Goal: Task Accomplishment & Management: Complete application form

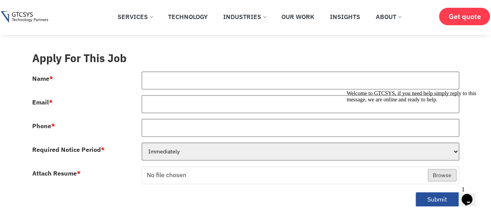
scroll to position [311, 0]
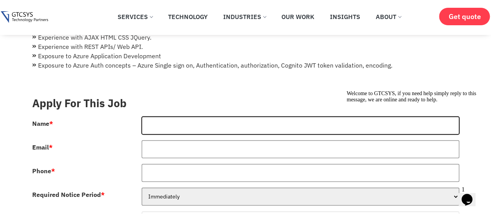
click at [236, 124] on input "Name *" at bounding box center [301, 126] width 318 height 18
type input "[PERSON_NAME]"
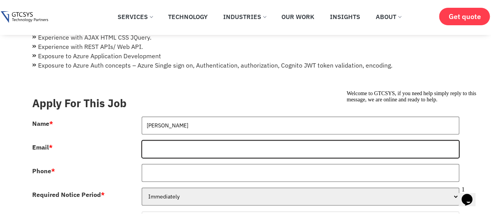
type input "[EMAIL_ADDRESS][DOMAIN_NAME]"
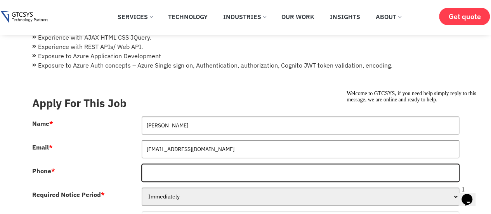
type input "07350218500"
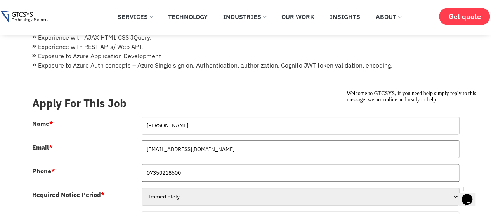
click at [300, 93] on form "Apply For This Job Name * [PERSON_NAME] Email * [EMAIL_ADDRESS][DOMAIN_NAME] Ph…" at bounding box center [245, 174] width 427 height 169
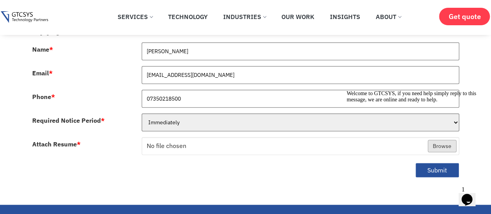
scroll to position [388, 0]
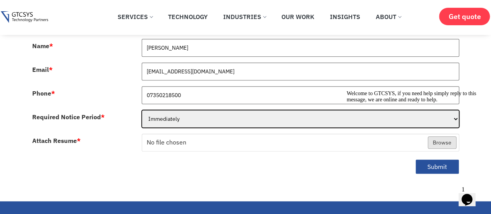
click at [243, 119] on select "Immediately 1 Month 2 Month" at bounding box center [301, 119] width 318 height 18
select select "1 Month"
click at [142, 110] on select "Immediately 1 Month 2 Month" at bounding box center [301, 119] width 318 height 18
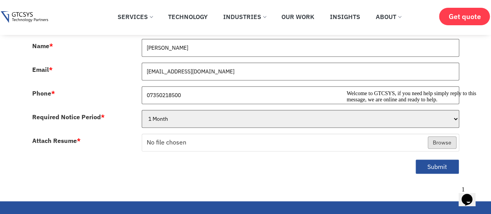
click at [262, 164] on div "Submit" at bounding box center [245, 169] width 439 height 25
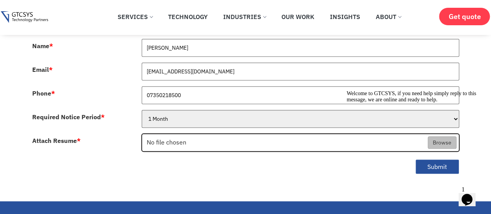
click at [287, 141] on input "Attach Resume *" at bounding box center [300, 143] width 317 height 18
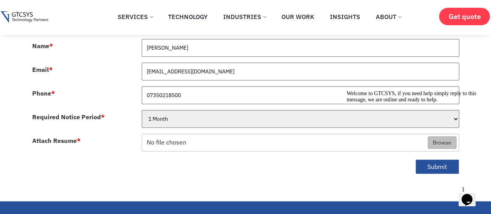
scroll to position [466, 0]
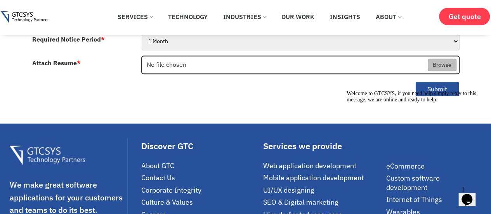
type input "C:\fakepath\CV_Virendra-3.pdf"
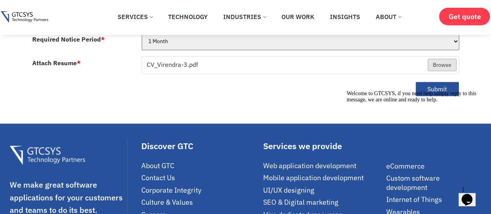
click at [437, 90] on div "Welcome to GTCSYS, if you need help simply reply to this message, we are online…" at bounding box center [417, 96] width 140 height 12
click at [431, 90] on div "Welcome to GTCSYS, if you need help simply reply to this message, we are online…" at bounding box center [417, 96] width 140 height 12
click at [347, 90] on icon "Chat attention grabber" at bounding box center [347, 90] width 0 height 0
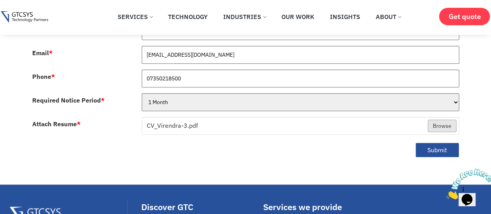
scroll to position [400, 0]
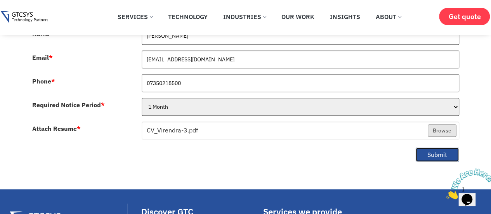
click at [438, 153] on button "Submit" at bounding box center [438, 154] width 44 height 15
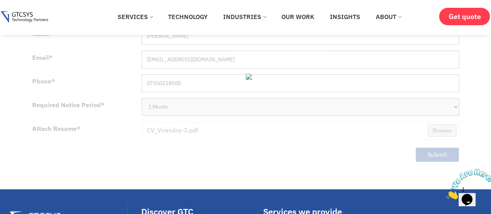
click at [355, 140] on div at bounding box center [245, 84] width 427 height 169
drag, startPoint x: 460, startPoint y: 174, endPoint x: 468, endPoint y: 192, distance: 19.1
click at [468, 192] on img at bounding box center [470, 184] width 48 height 31
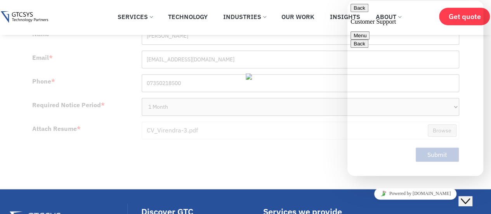
type textarea "Yes"
click at [370, 31] on button "Menu" at bounding box center [360, 35] width 19 height 8
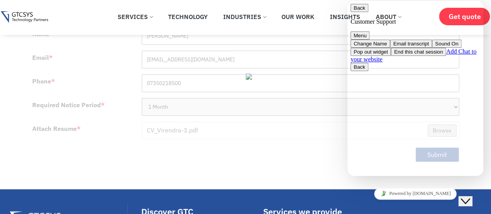
click at [270, 161] on div at bounding box center [245, 84] width 427 height 169
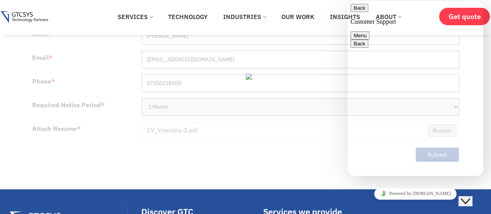
scroll to position [103, 0]
type input "[PERSON_NAME]"
type input "[EMAIL_ADDRESS][DOMAIN_NAME]"
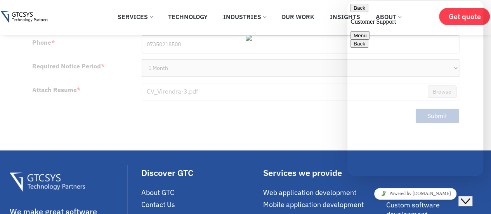
type input "917350218500"
paste textarea "I am writing to express interest in the Software Developer position. With 5.5 y…"
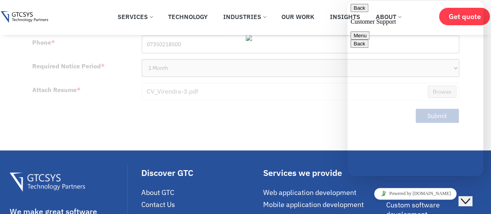
scroll to position [92, 0]
type textarea "I am writing to express interest in the Software Developer position. With 5.5 y…"
click at [241, 99] on div at bounding box center [245, 46] width 427 height 169
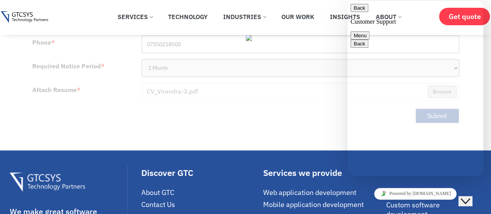
click at [370, 31] on button "Menu" at bounding box center [360, 35] width 19 height 8
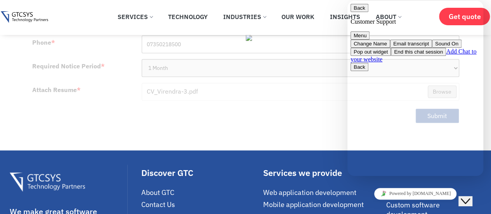
click at [313, 84] on div at bounding box center [245, 46] width 427 height 169
